Goal: Information Seeking & Learning: Learn about a topic

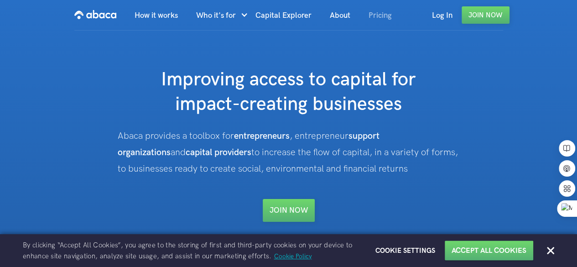
click at [380, 13] on link "Pricing" at bounding box center [380, 15] width 42 height 31
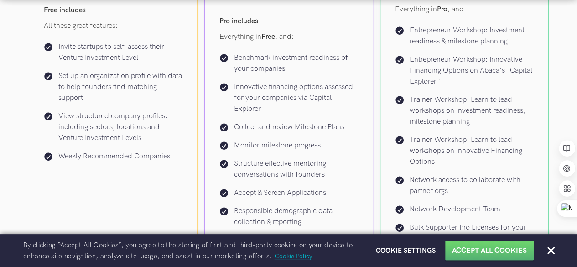
scroll to position [363, 0]
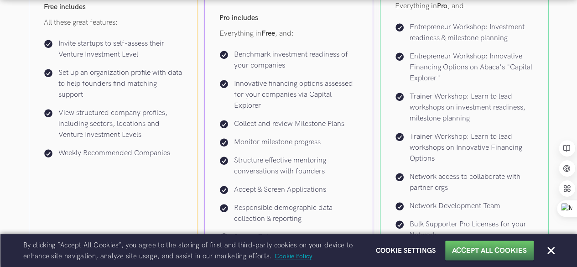
click at [496, 248] on button "Accept All Cookies" at bounding box center [489, 250] width 75 height 10
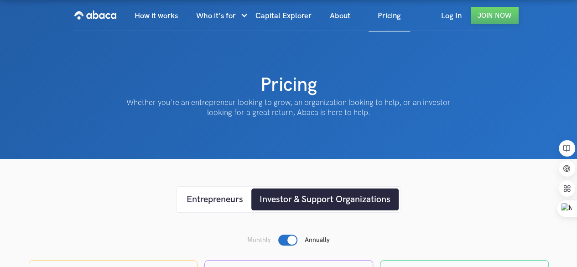
scroll to position [33, 0]
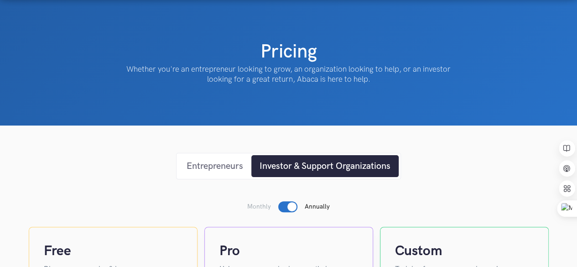
click at [234, 161] on div "Entrepreneurs" at bounding box center [215, 166] width 57 height 14
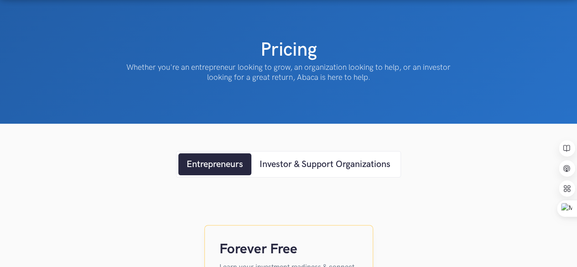
scroll to position [0, 0]
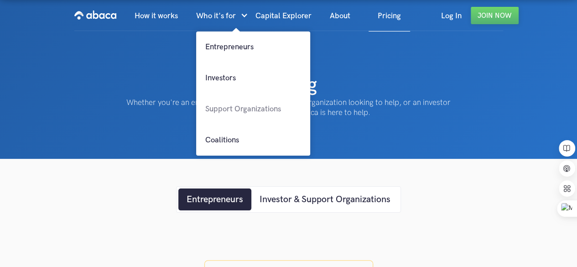
click at [247, 112] on link "Support Organizations" at bounding box center [253, 108] width 114 height 31
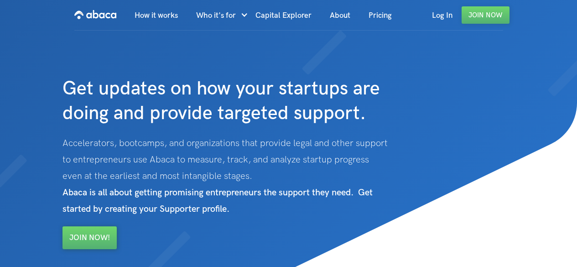
click at [248, 109] on h1 "Get updates on how your startups are doing and provide targeted support." at bounding box center [241, 78] width 358 height 95
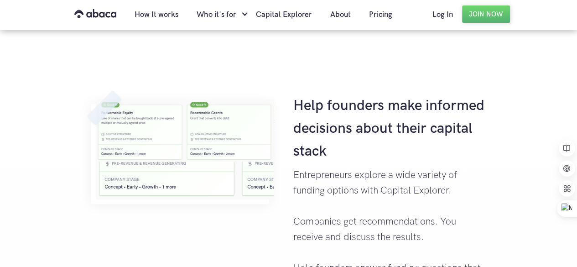
scroll to position [310, 0]
